Goal: Task Accomplishment & Management: Manage account settings

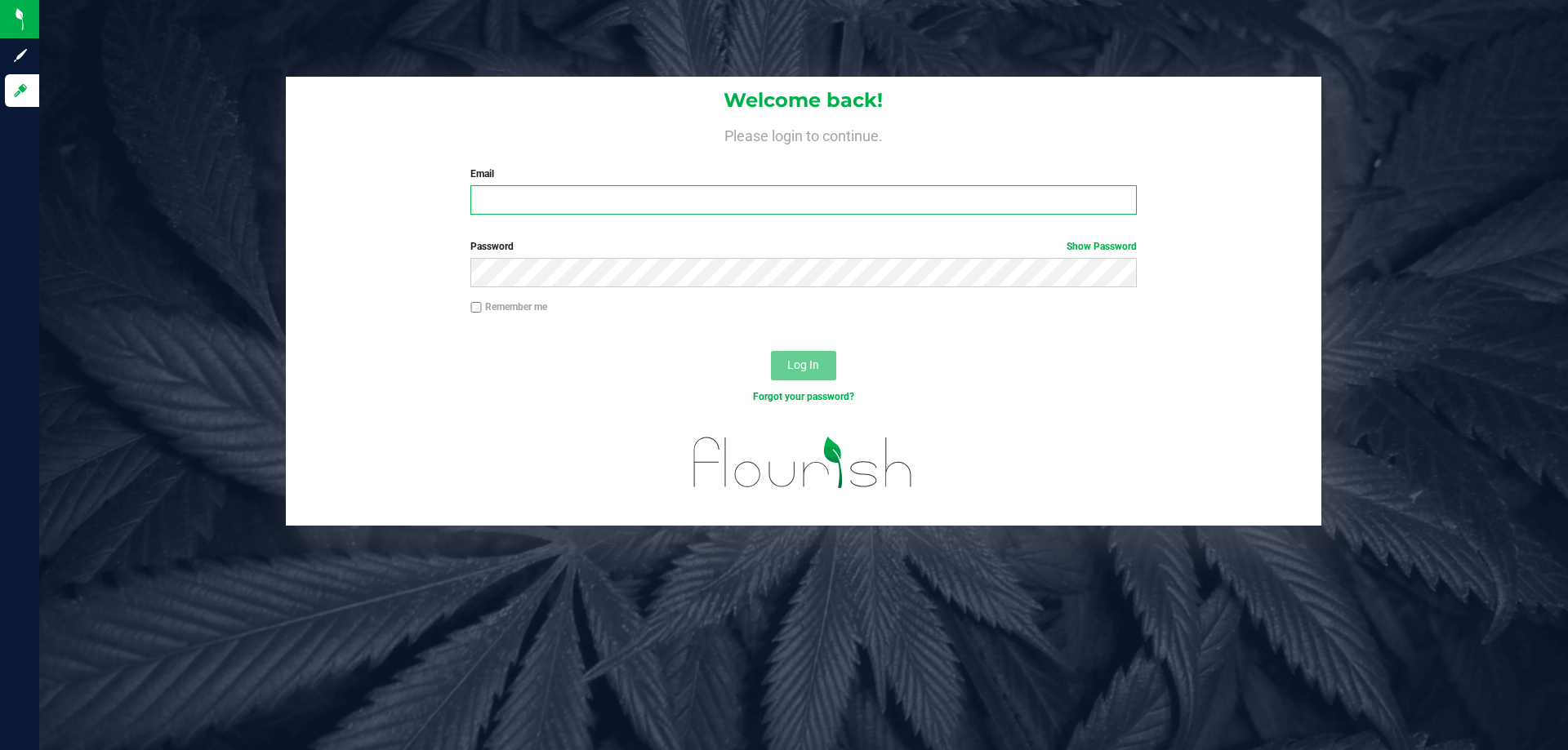
click at [495, 195] on input "Email" at bounding box center [803, 199] width 666 height 29
type input "[PERSON_NAME][EMAIL_ADDRESS][DOMAIN_NAME]"
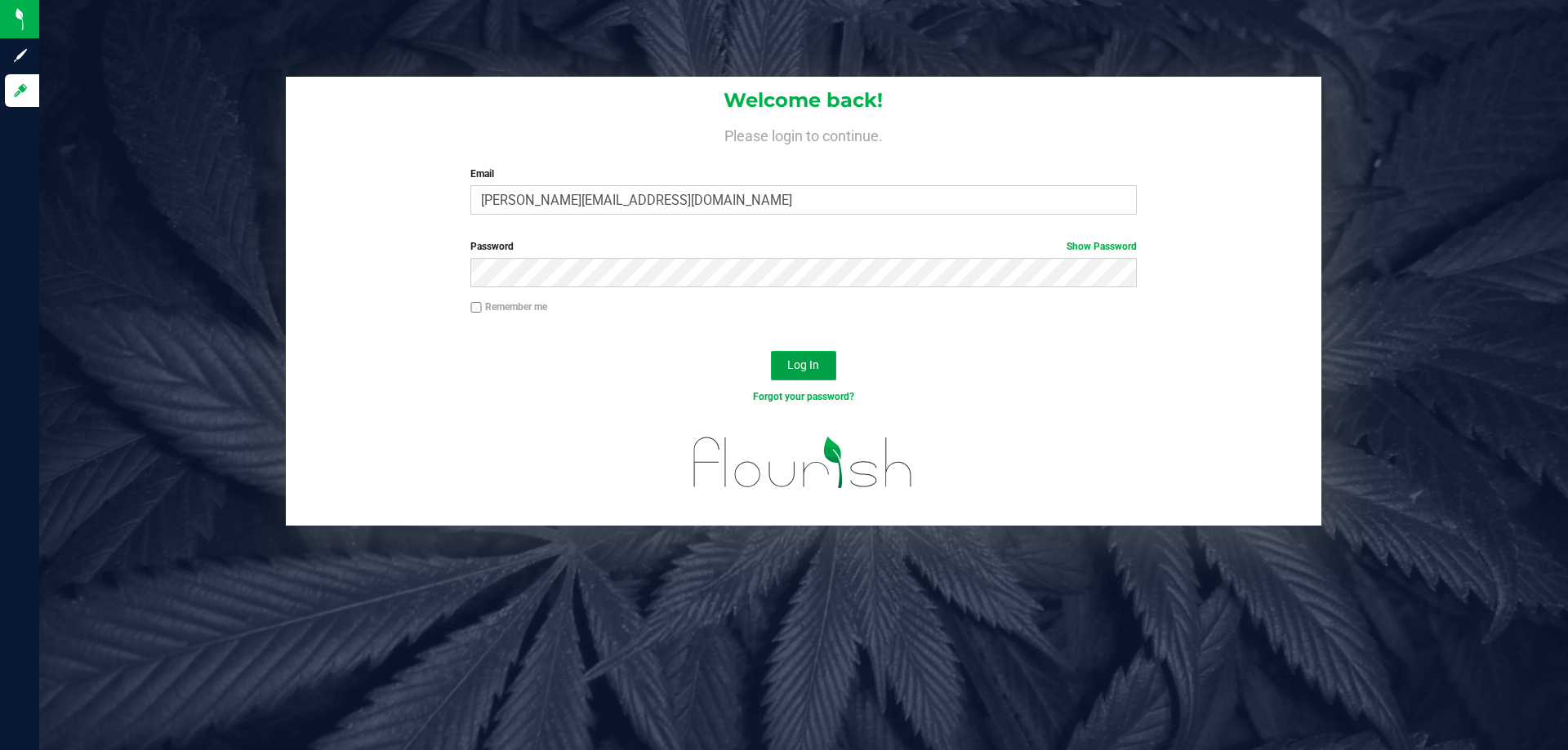
click at [795, 363] on span "Log In" at bounding box center [803, 365] width 32 height 13
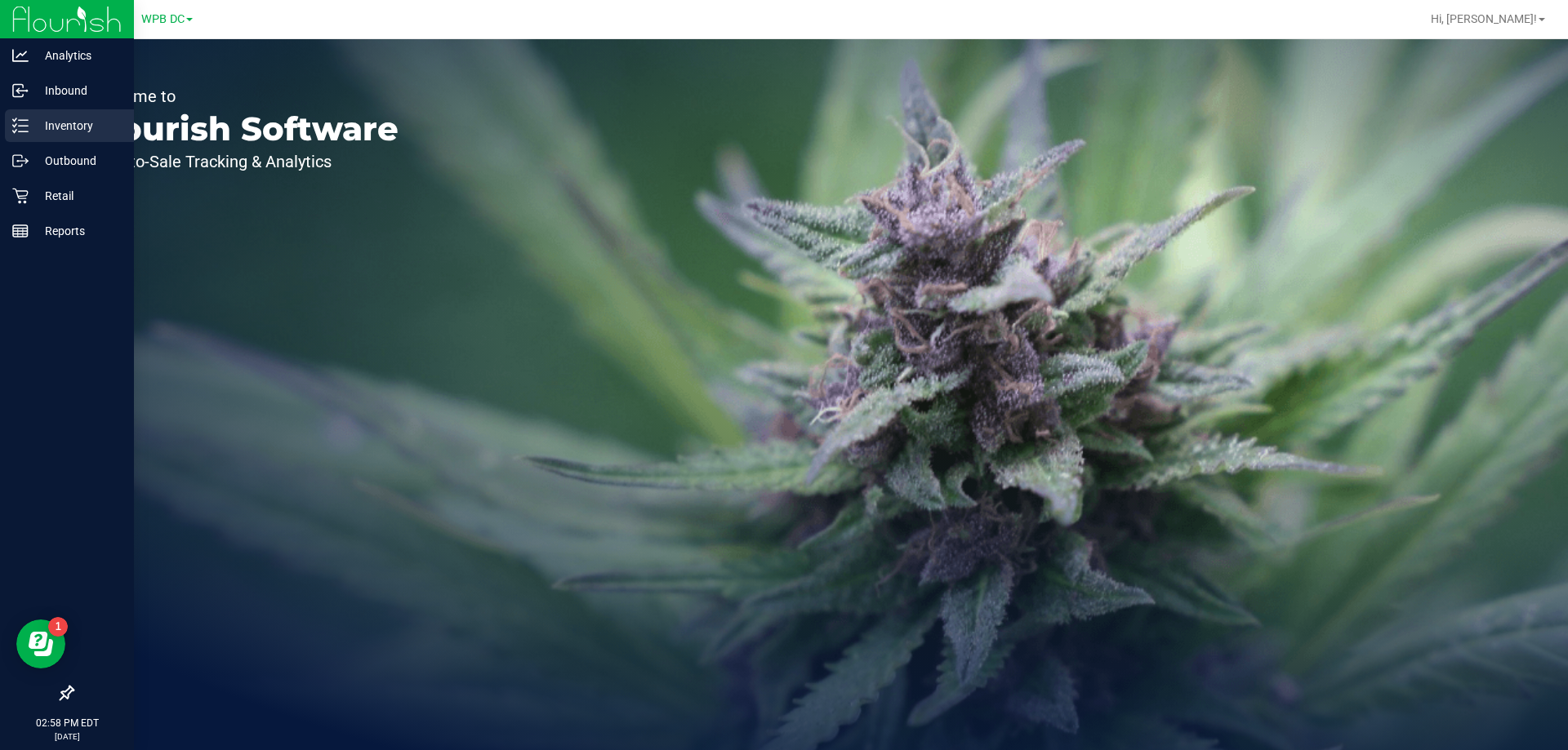
click at [79, 127] on p "Inventory" at bounding box center [77, 126] width 98 height 19
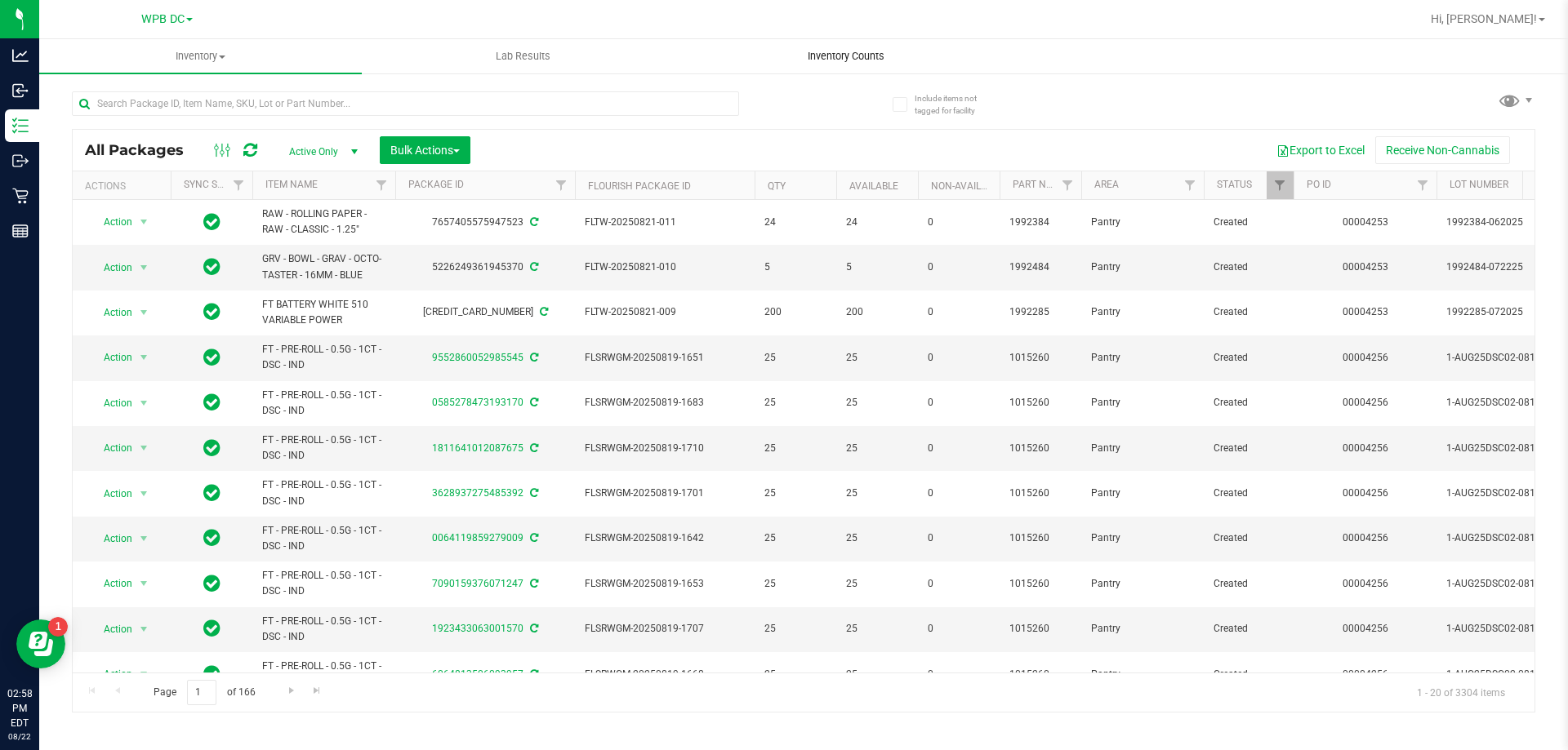
click at [835, 53] on span "Inventory Counts" at bounding box center [846, 56] width 121 height 15
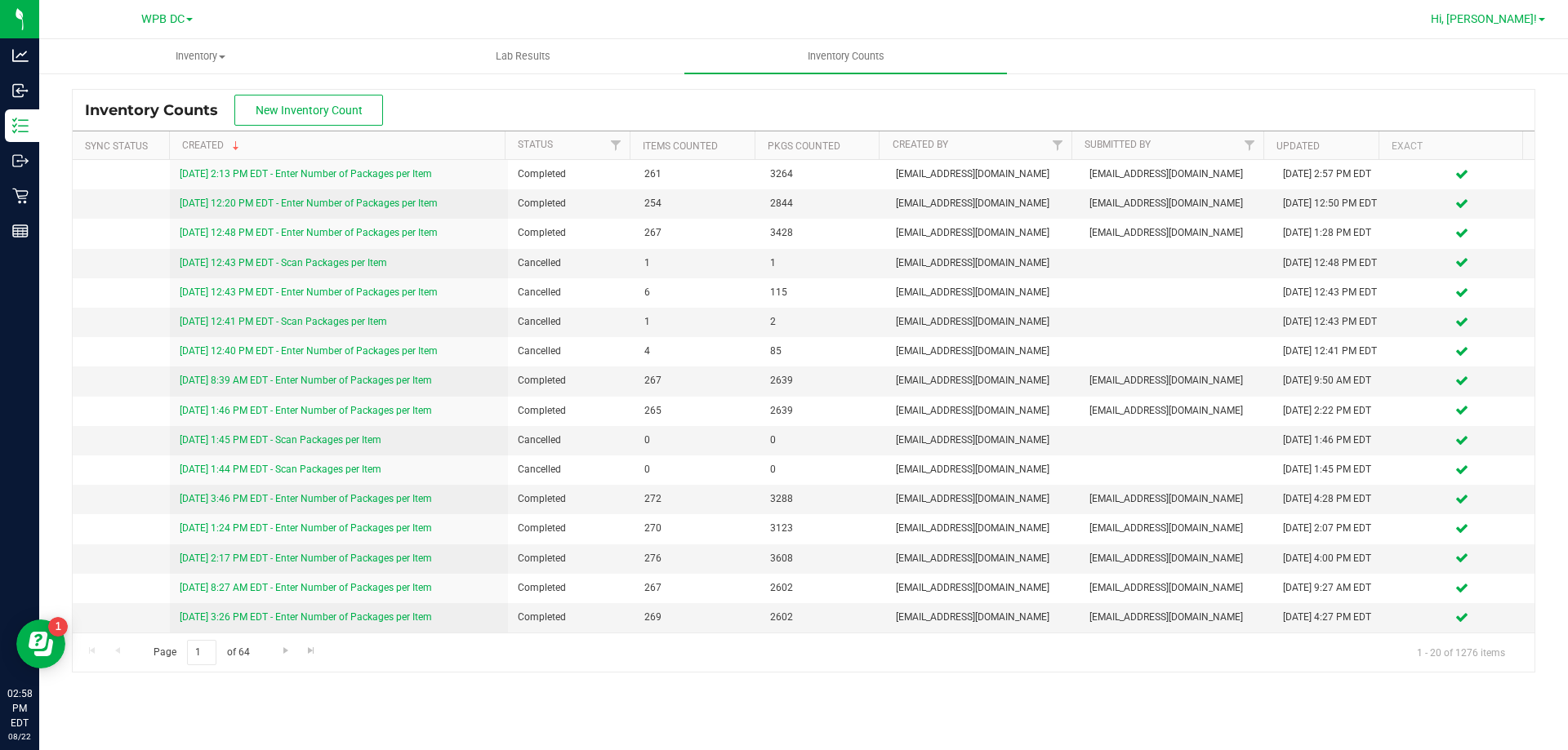
click at [1539, 19] on span at bounding box center [1542, 19] width 6 height 4
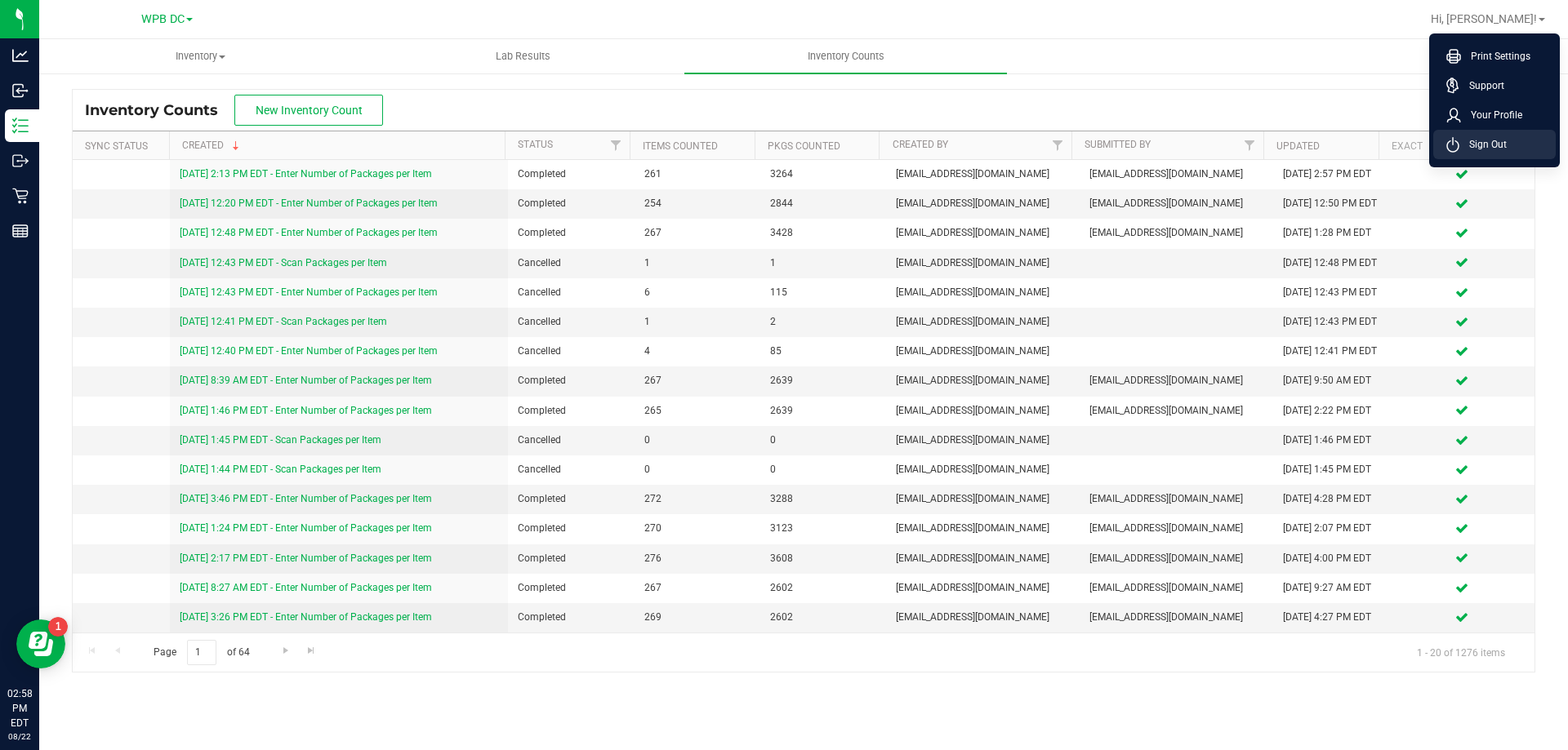
click at [1472, 138] on span "Sign Out" at bounding box center [1483, 145] width 48 height 17
